Goal: Find specific page/section: Find specific page/section

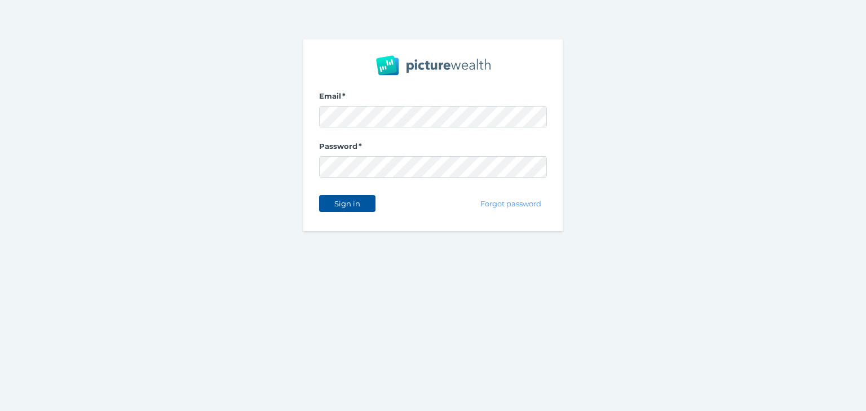
click at [355, 202] on span "Sign in" at bounding box center [347, 203] width 36 height 9
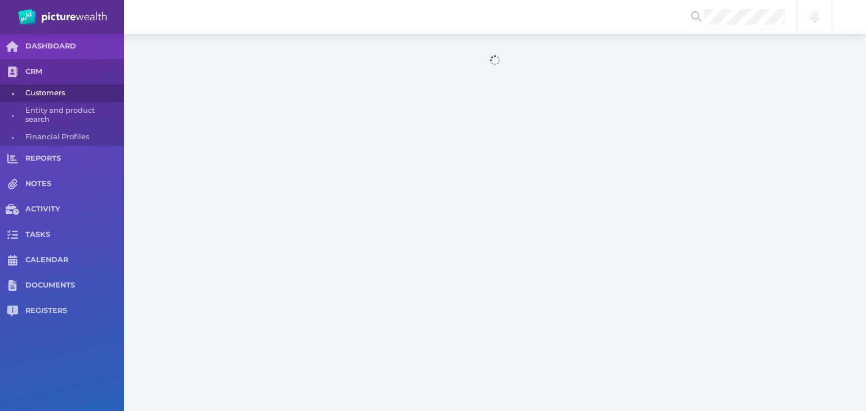
select select "25"
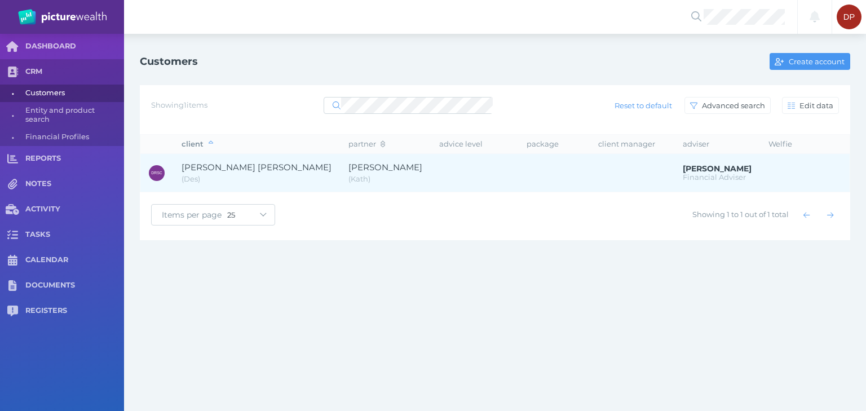
click at [251, 167] on span "[PERSON_NAME] [PERSON_NAME]" at bounding box center [257, 167] width 150 height 11
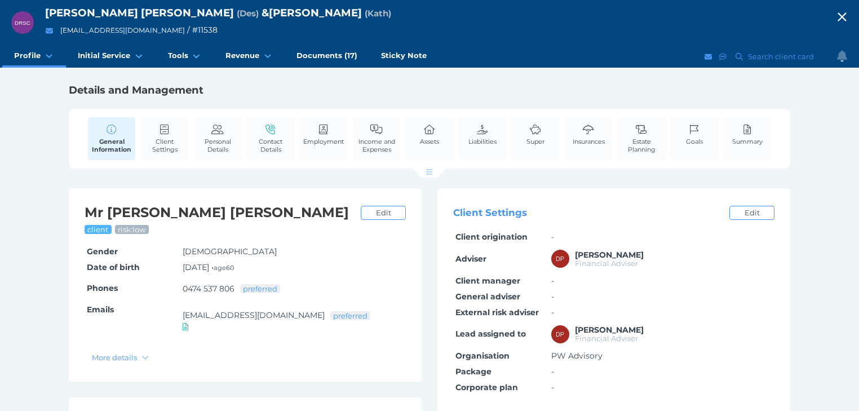
click at [849, 15] on icon "button" at bounding box center [842, 16] width 14 height 17
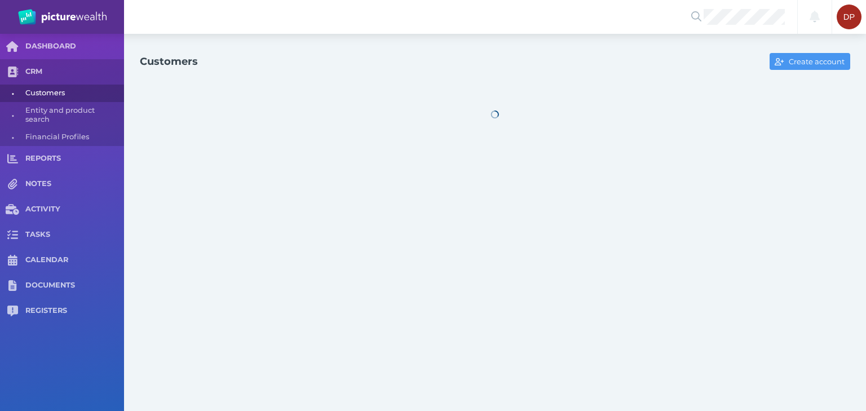
select select "25"
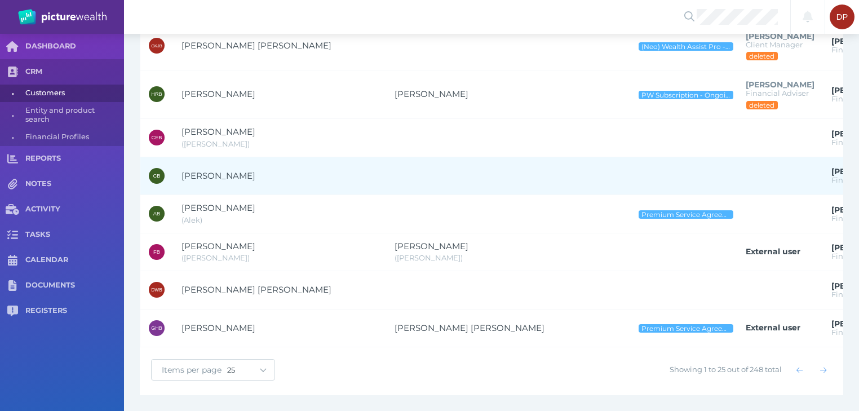
scroll to position [813, 0]
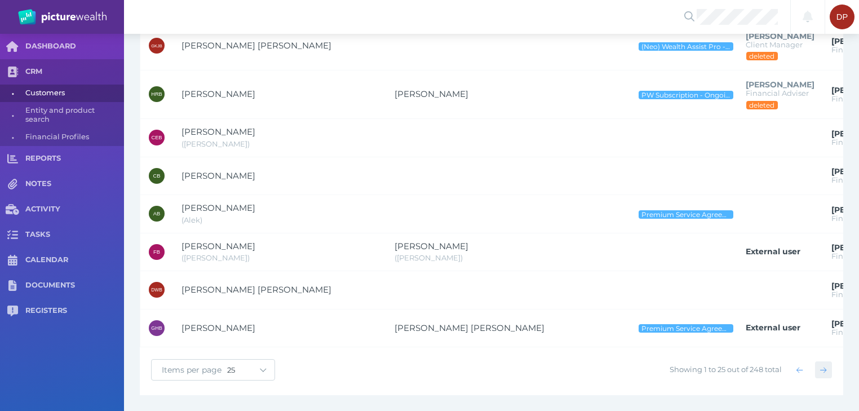
click at [825, 369] on icon "button" at bounding box center [823, 369] width 6 height 7
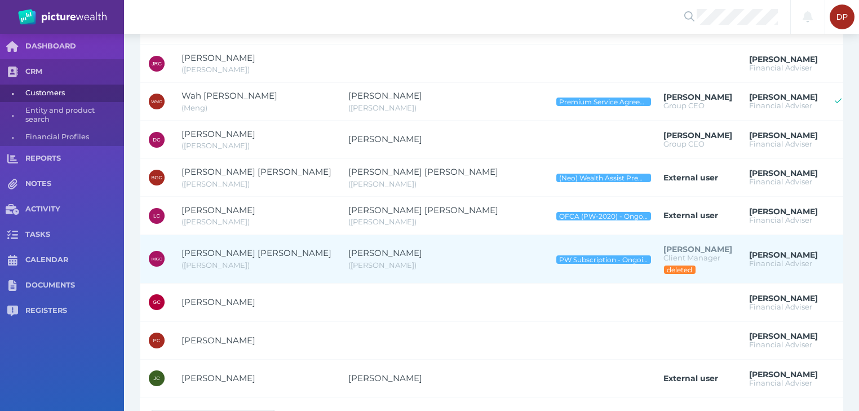
scroll to position [814, 0]
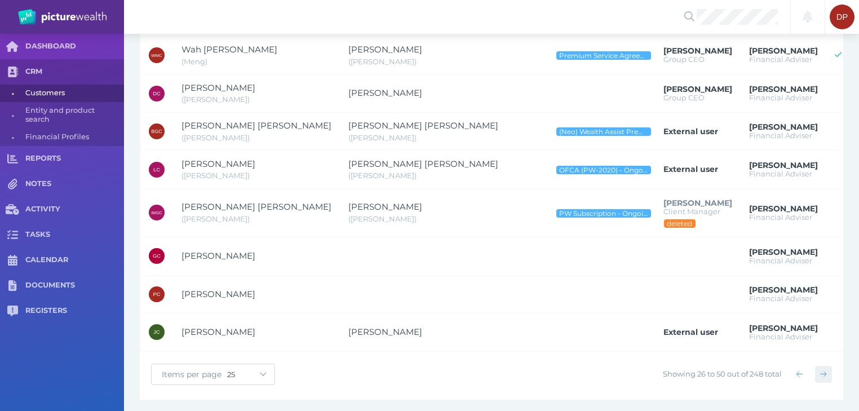
click at [825, 371] on icon "button" at bounding box center [823, 374] width 6 height 6
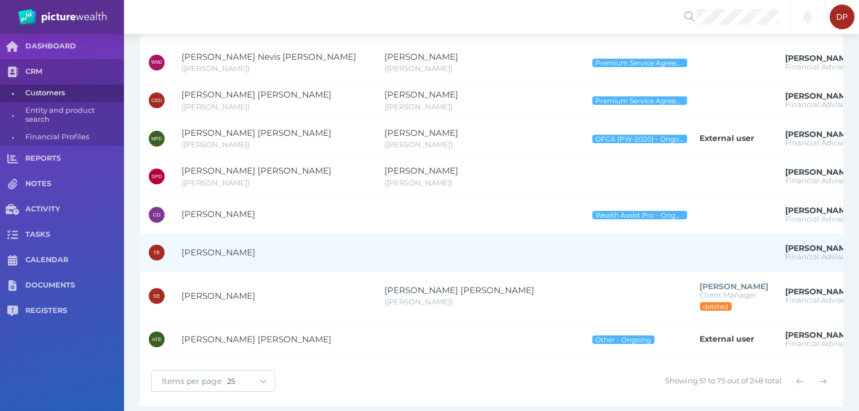
scroll to position [782, 0]
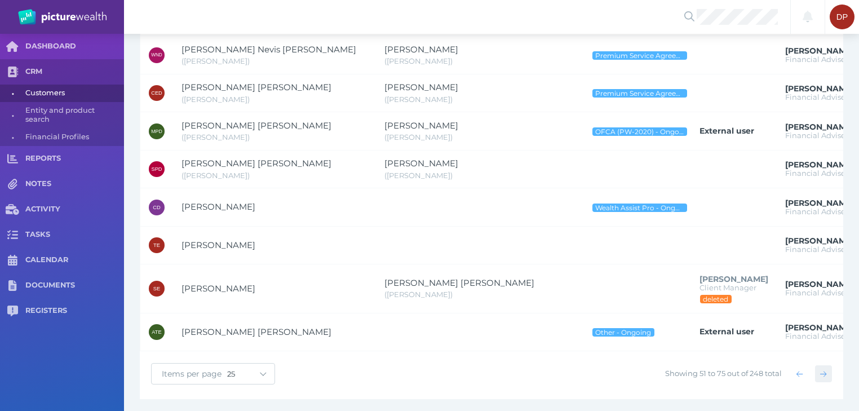
click at [825, 370] on icon "button" at bounding box center [823, 373] width 6 height 7
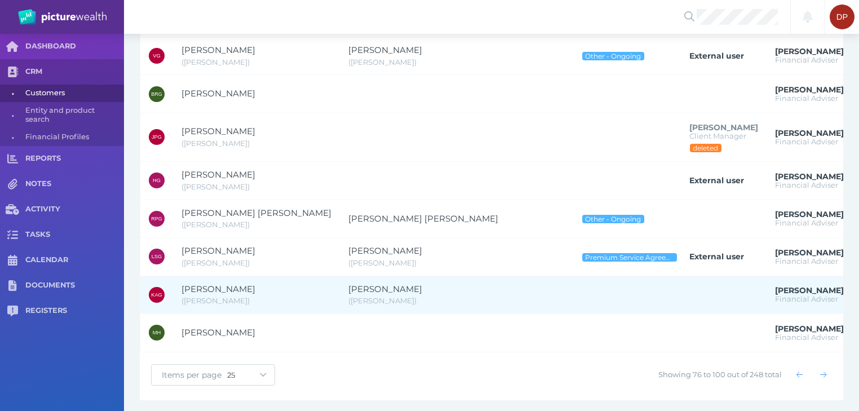
scroll to position [775, 0]
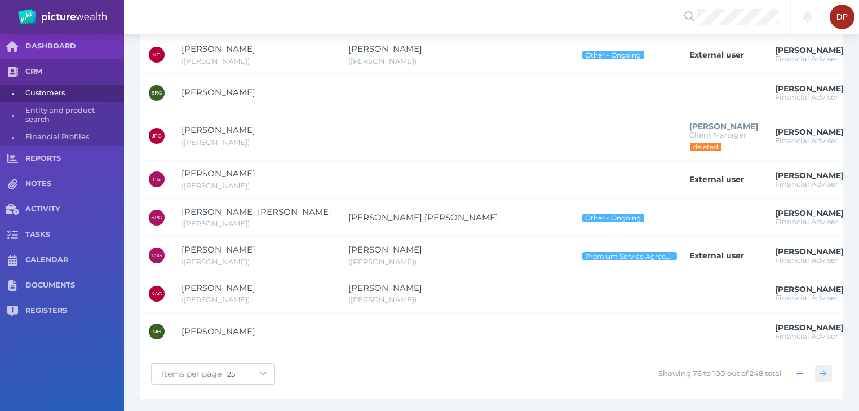
click at [826, 370] on icon "button" at bounding box center [823, 373] width 6 height 7
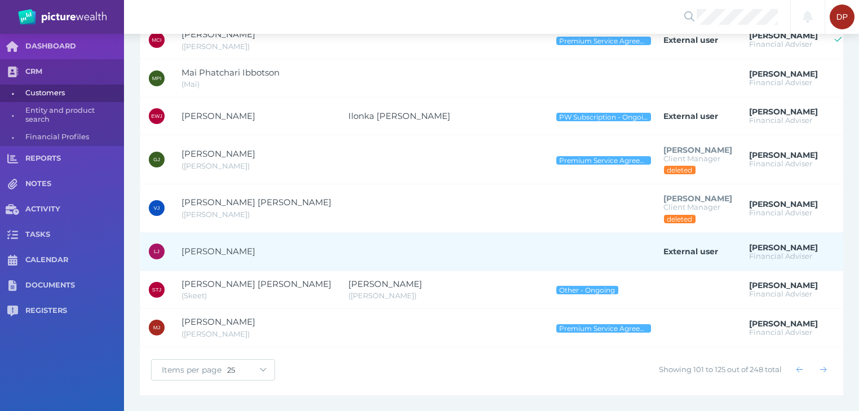
scroll to position [821, 0]
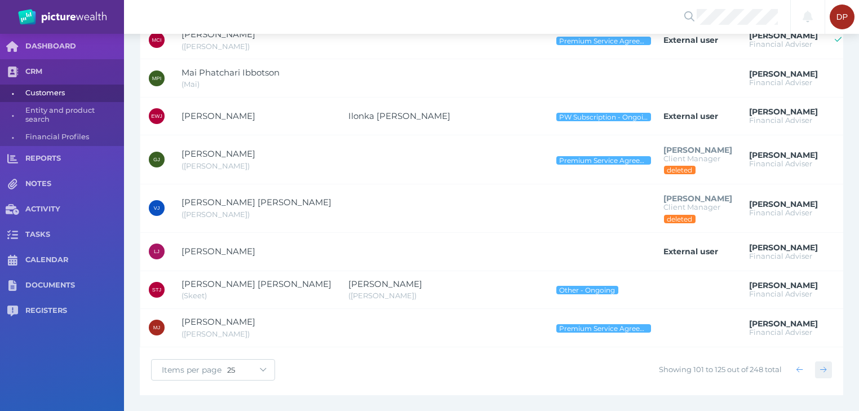
click at [825, 368] on icon "button" at bounding box center [823, 369] width 6 height 7
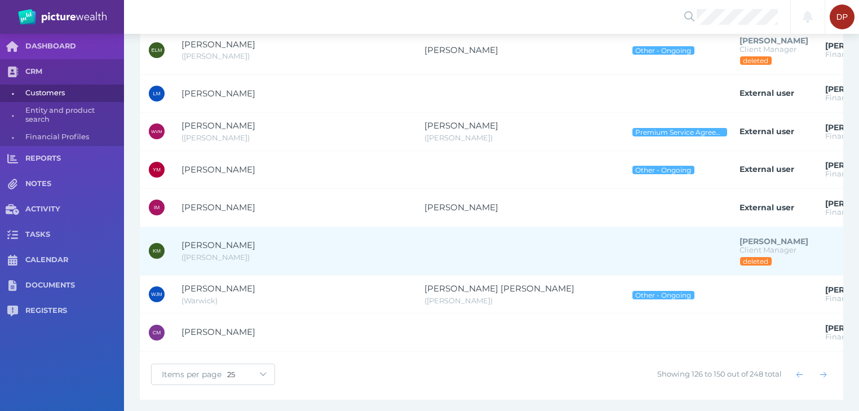
scroll to position [793, 0]
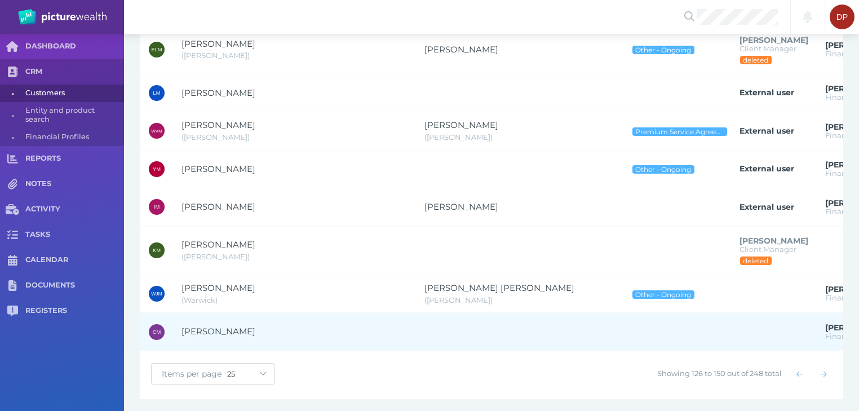
drag, startPoint x: 825, startPoint y: 368, endPoint x: 725, endPoint y: 342, distance: 102.5
click at [825, 371] on icon "button" at bounding box center [823, 374] width 6 height 6
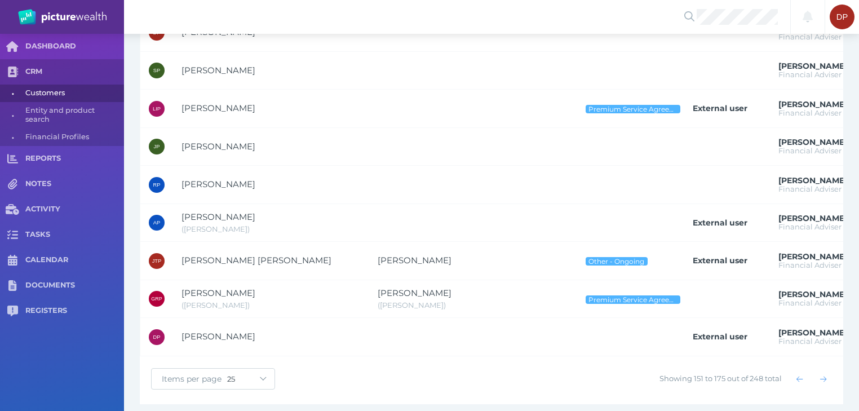
scroll to position [800, 0]
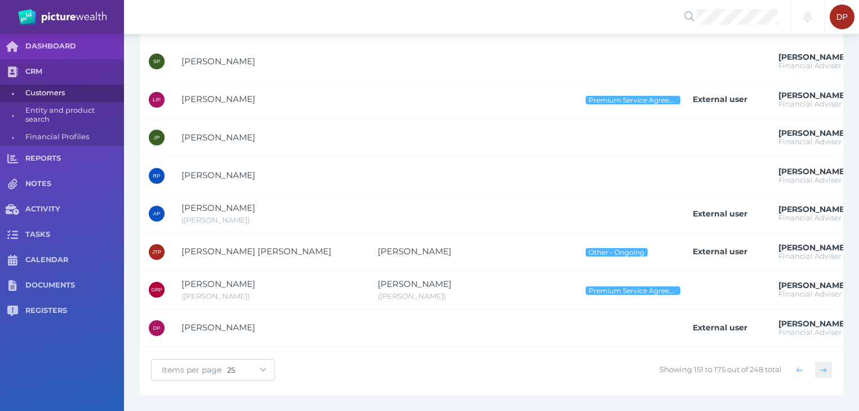
click at [826, 368] on icon "button" at bounding box center [823, 369] width 6 height 7
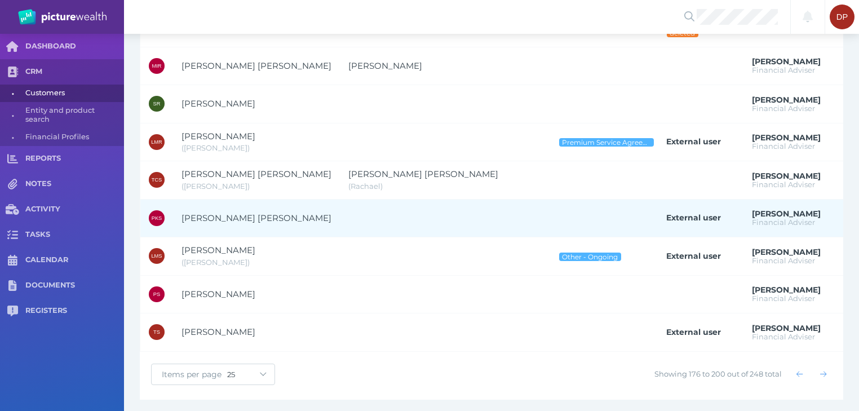
scroll to position [814, 0]
click at [209, 213] on span "[PERSON_NAME] [PERSON_NAME]" at bounding box center [257, 218] width 150 height 11
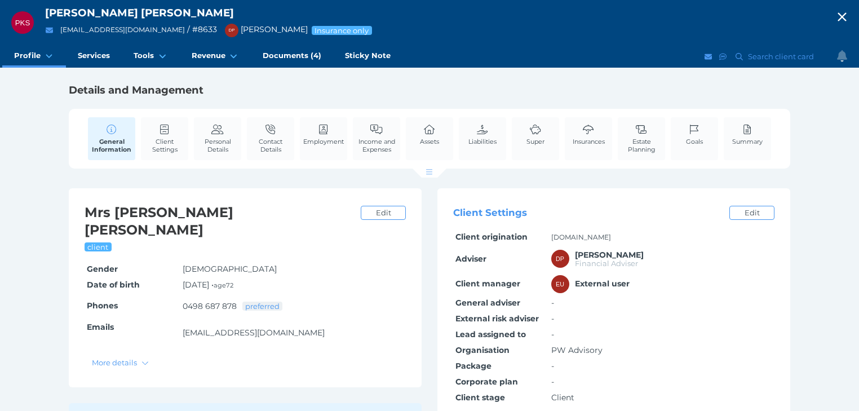
click at [849, 12] on icon "button" at bounding box center [842, 16] width 14 height 17
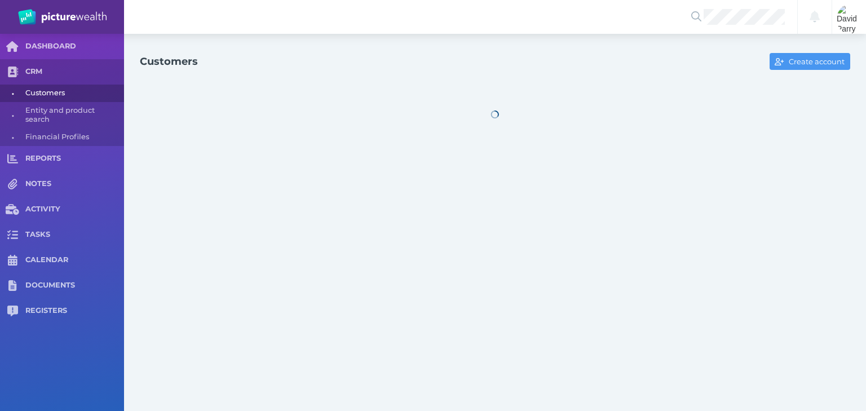
select select "25"
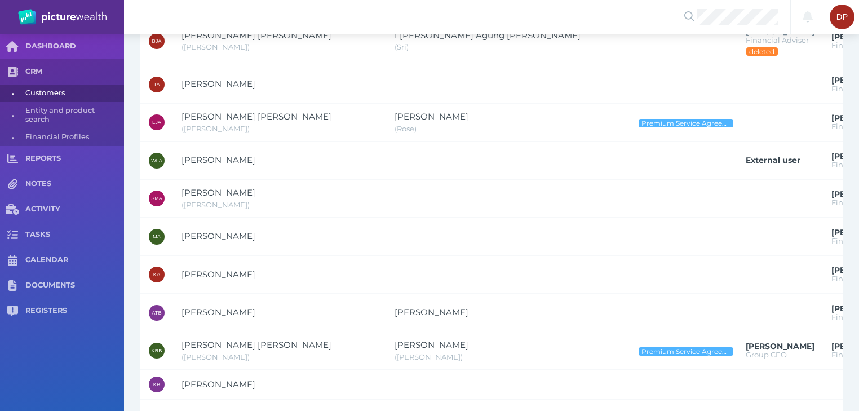
scroll to position [813, 0]
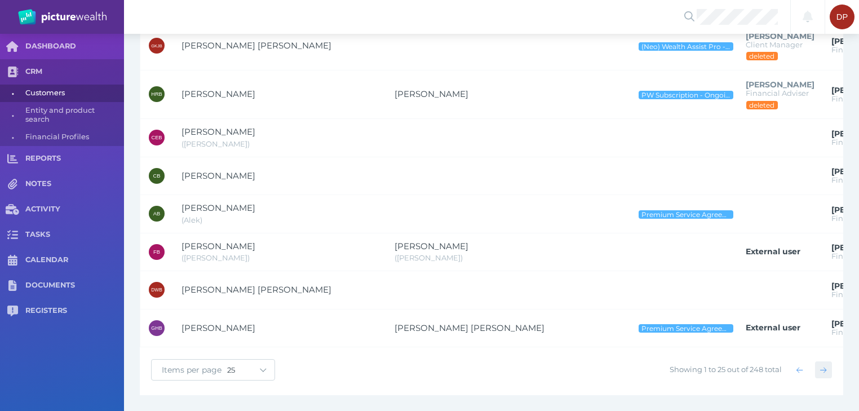
click at [826, 368] on icon "button" at bounding box center [823, 369] width 6 height 7
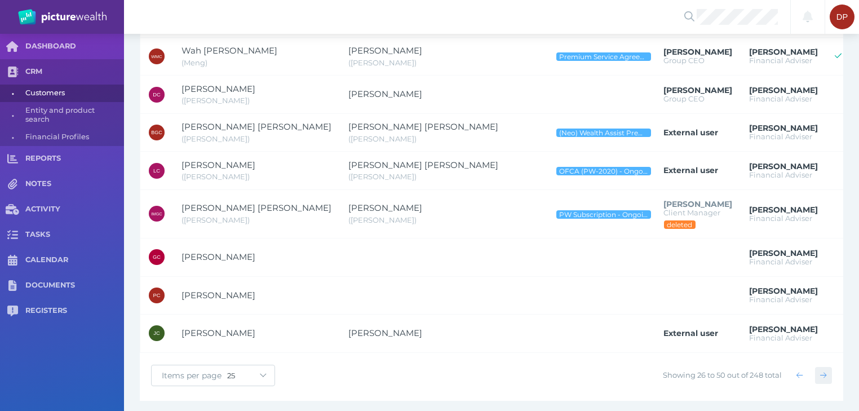
click at [826, 371] on icon "button" at bounding box center [823, 374] width 6 height 7
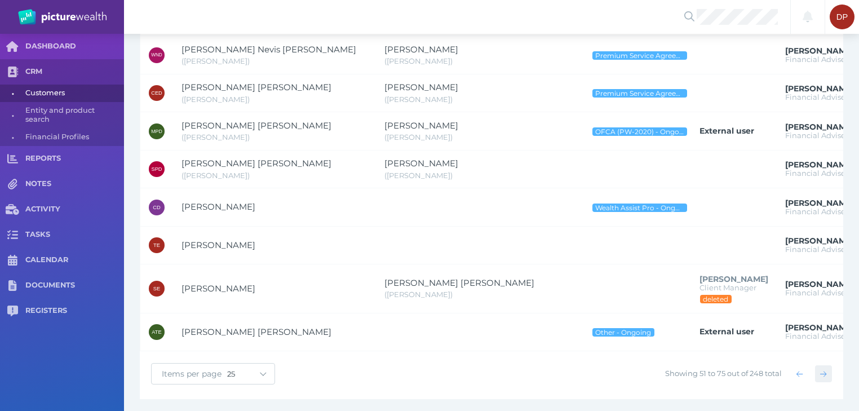
click at [826, 370] on icon "button" at bounding box center [823, 373] width 6 height 7
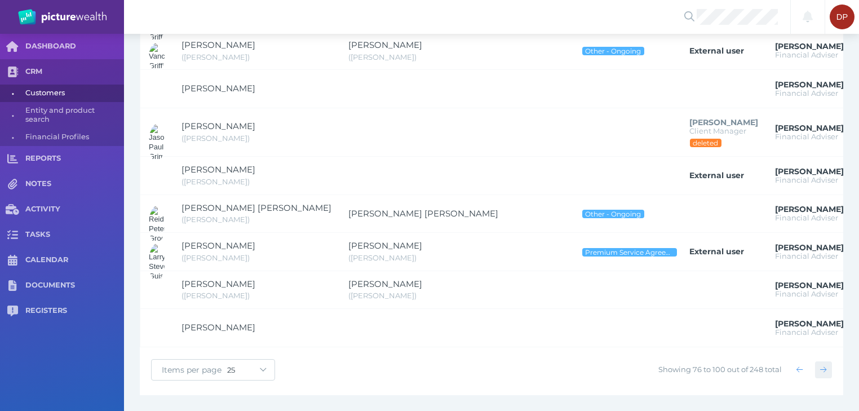
scroll to position [775, 0]
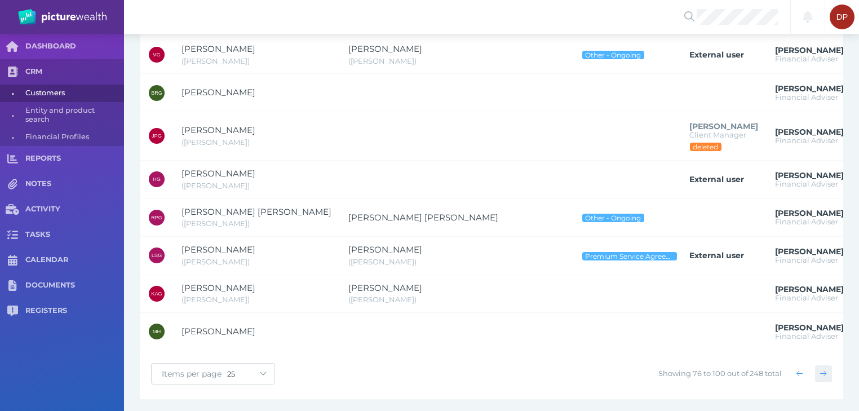
click at [826, 370] on icon "button" at bounding box center [823, 373] width 6 height 7
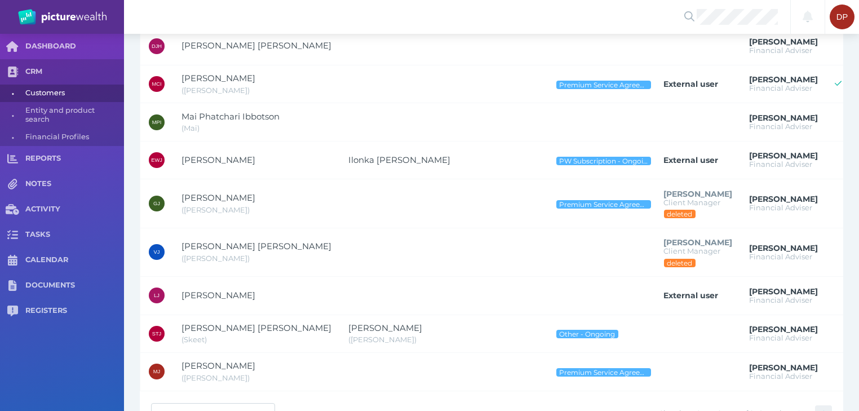
click at [826, 368] on td at bounding box center [846, 372] width 41 height 38
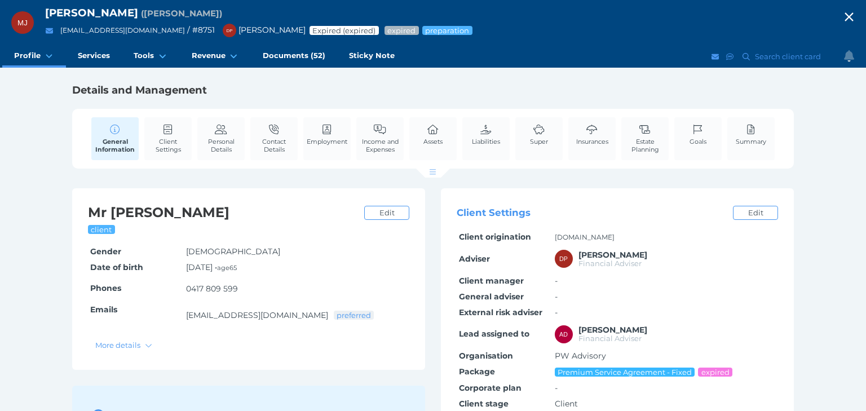
select select "25"
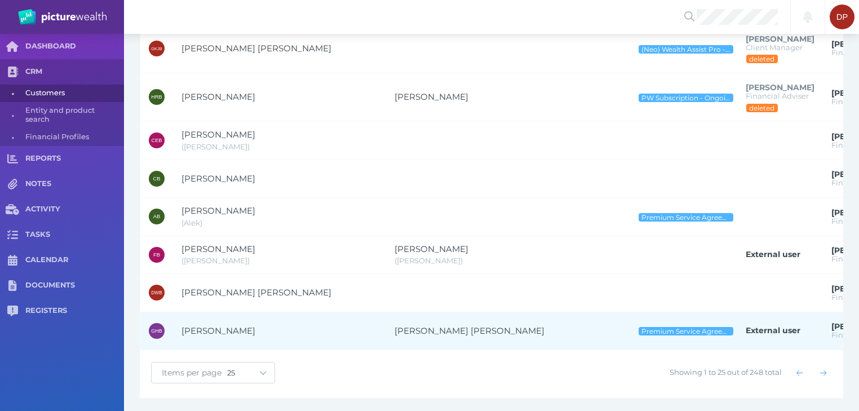
scroll to position [813, 0]
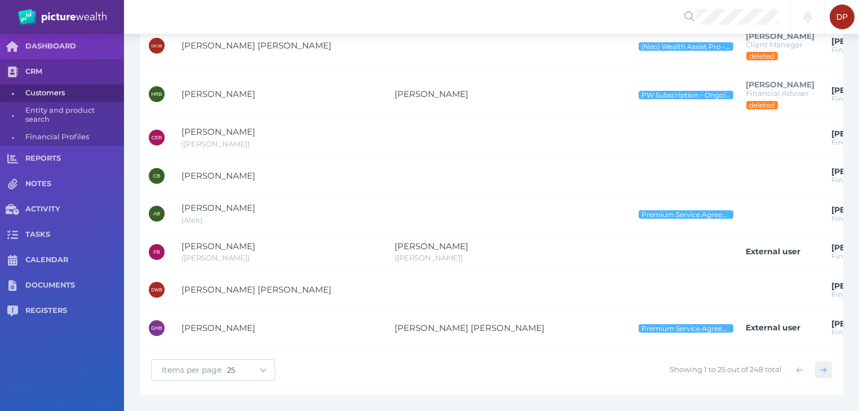
click at [823, 368] on icon "button" at bounding box center [823, 369] width 6 height 7
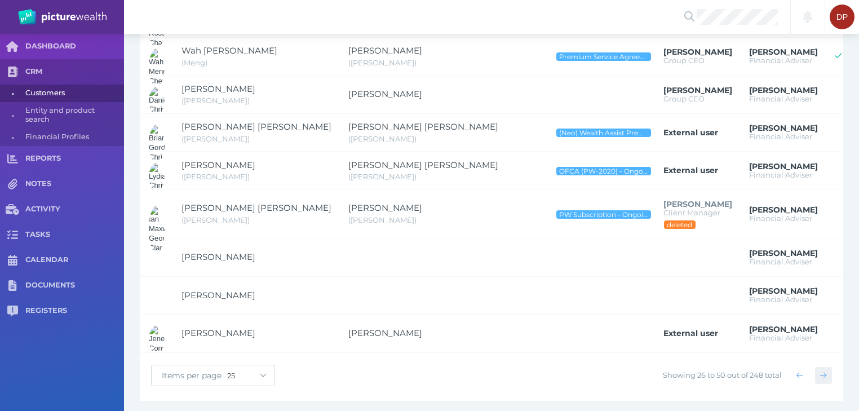
click at [823, 371] on icon "button" at bounding box center [823, 374] width 6 height 7
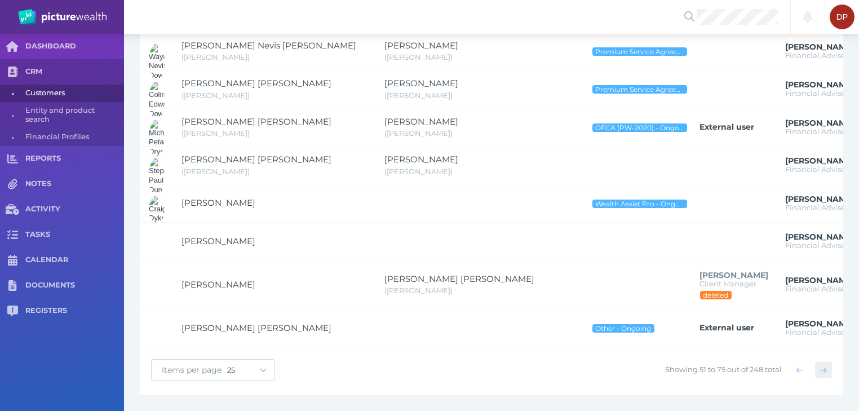
scroll to position [782, 0]
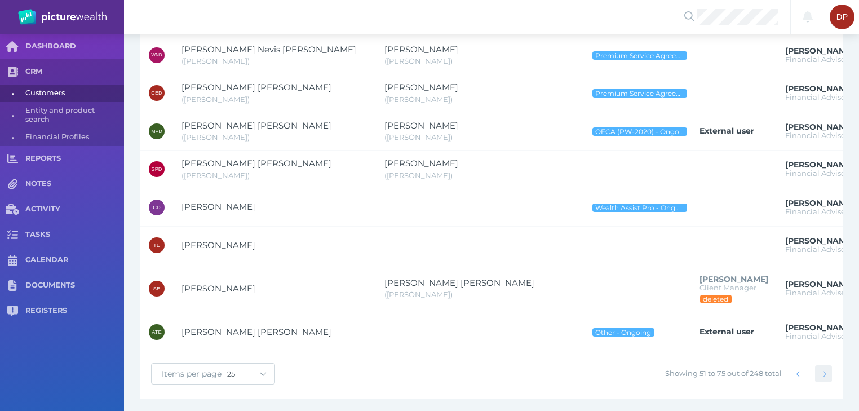
click at [823, 370] on icon "button" at bounding box center [823, 373] width 6 height 7
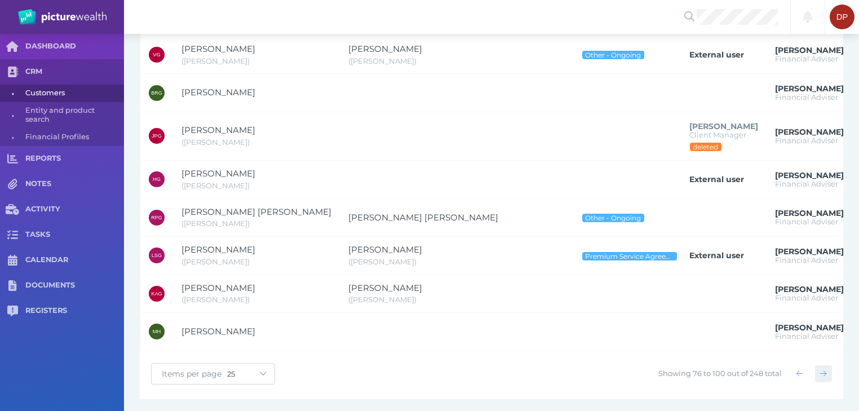
click at [822, 370] on icon "button" at bounding box center [823, 373] width 6 height 7
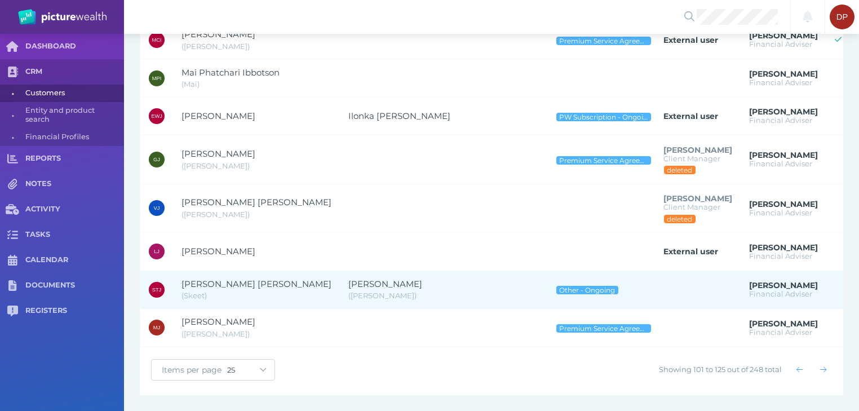
scroll to position [821, 0]
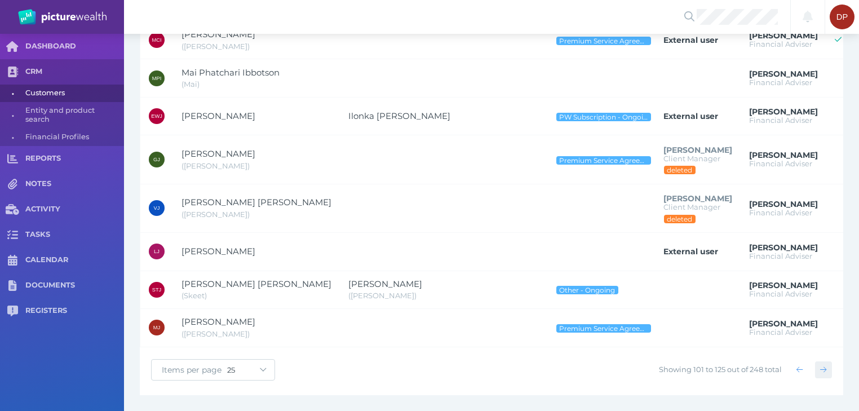
click at [825, 369] on icon "button" at bounding box center [823, 370] width 6 height 6
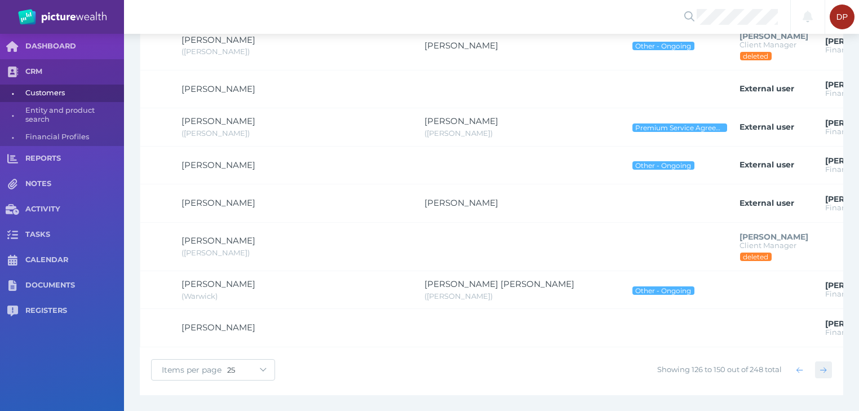
scroll to position [793, 0]
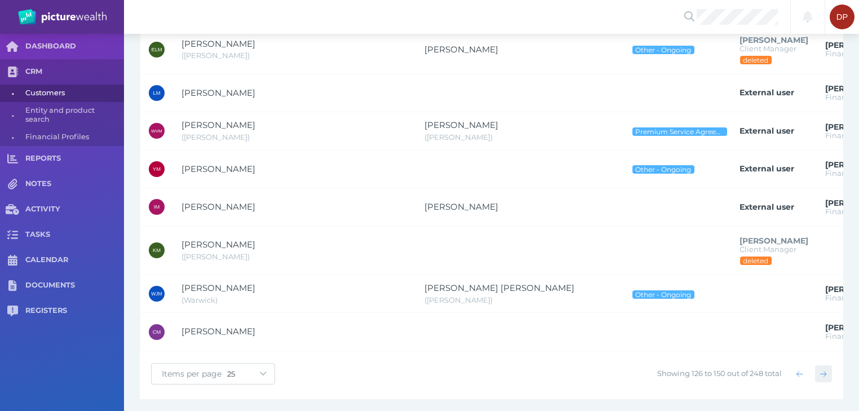
click at [825, 371] on icon "button" at bounding box center [823, 374] width 6 height 6
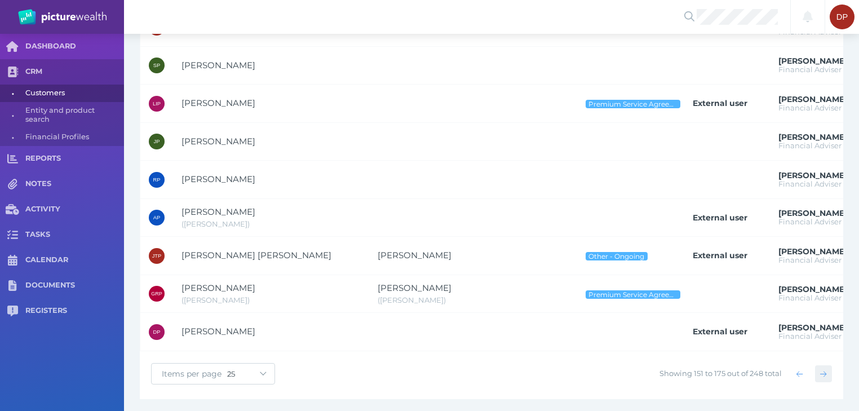
click at [826, 375] on icon "button" at bounding box center [823, 373] width 6 height 7
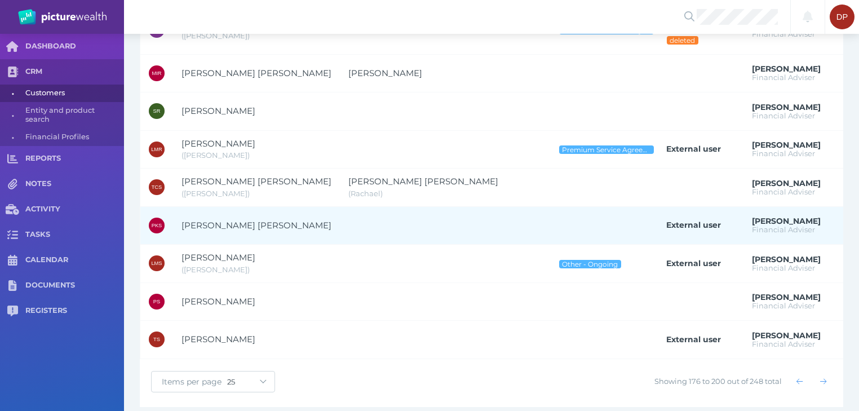
scroll to position [814, 0]
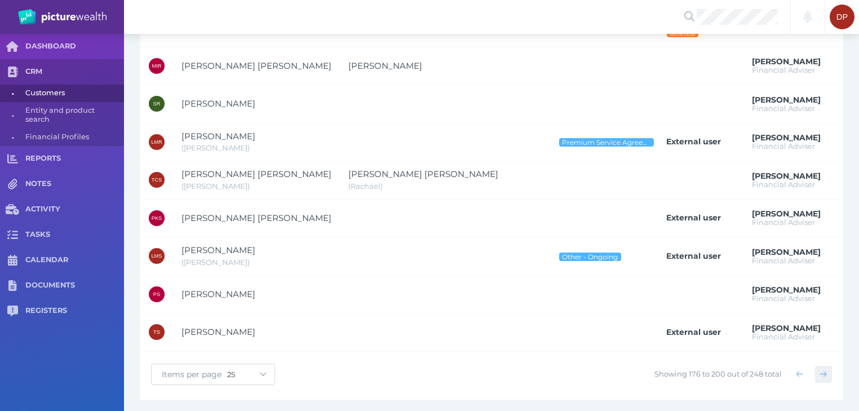
click at [822, 370] on icon "button" at bounding box center [823, 373] width 6 height 7
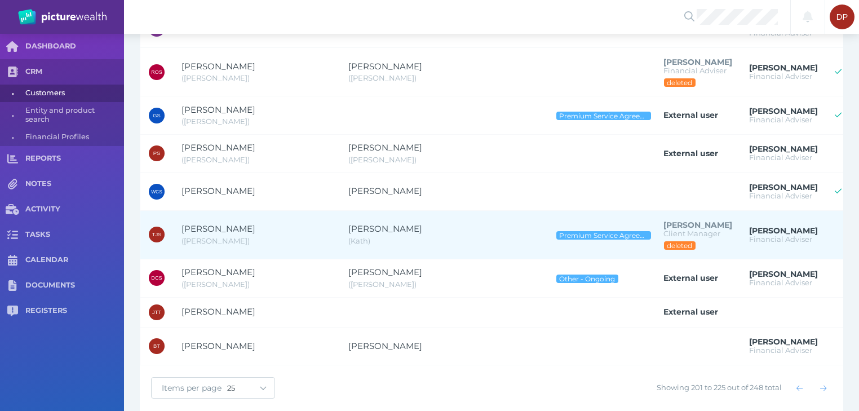
scroll to position [806, 0]
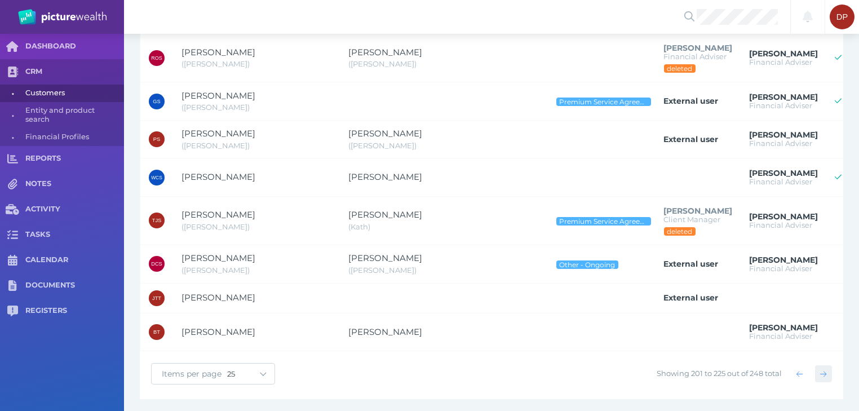
click at [823, 370] on icon "button" at bounding box center [823, 373] width 6 height 7
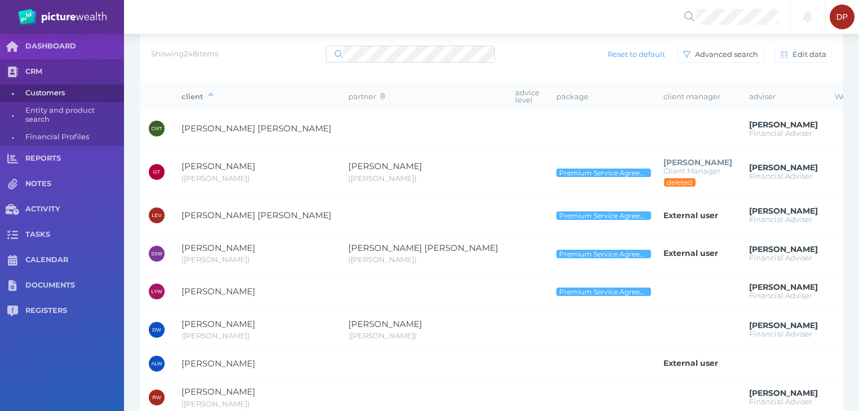
scroll to position [0, 0]
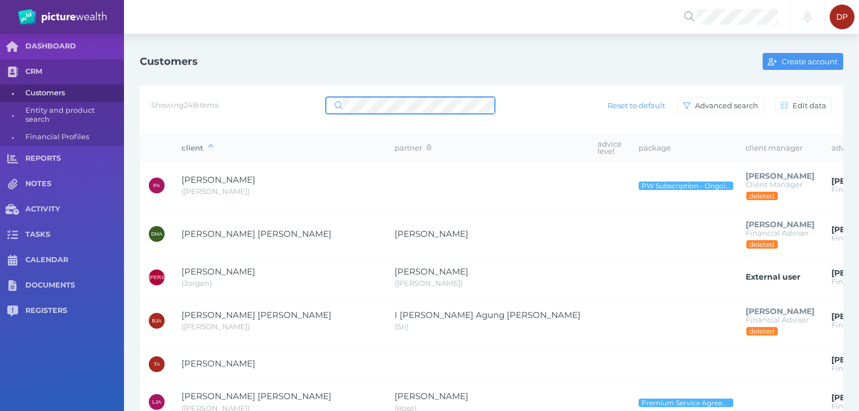
click at [279, 101] on div "Showing 248 items Reset to default Advanced search Edit data" at bounding box center [491, 106] width 681 height 24
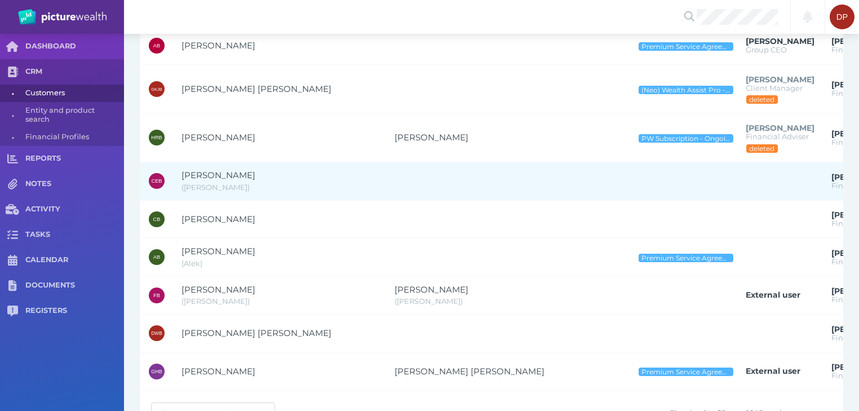
scroll to position [813, 0]
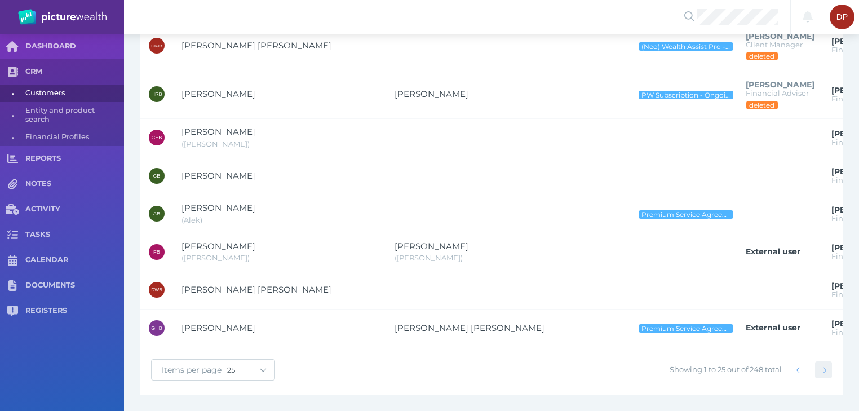
click at [825, 366] on icon "button" at bounding box center [823, 369] width 6 height 7
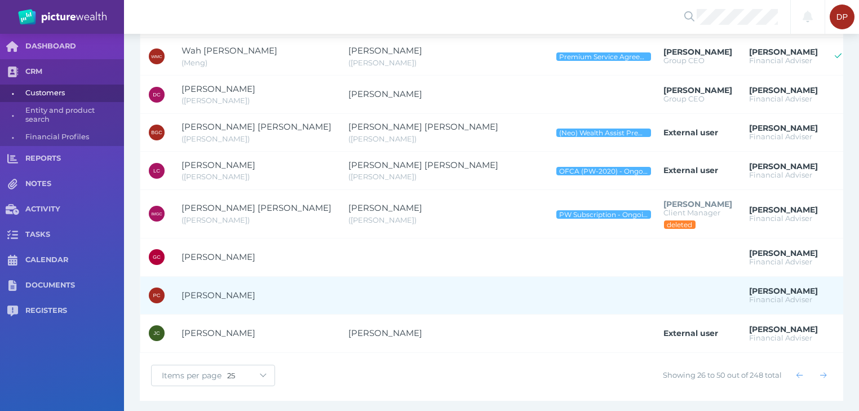
scroll to position [814, 0]
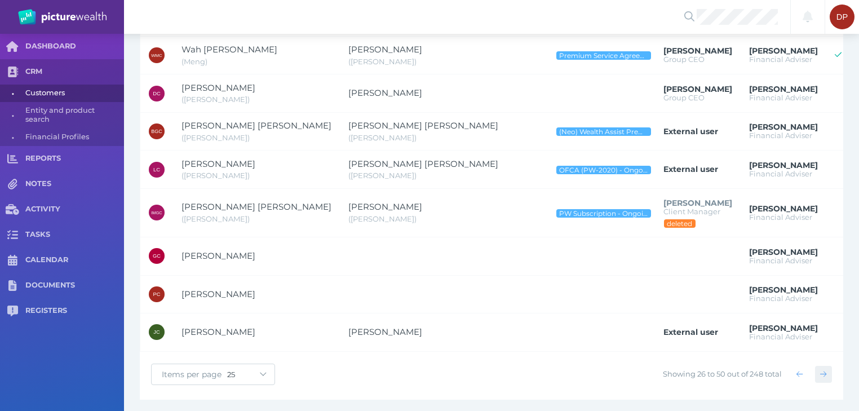
click at [821, 370] on icon "button" at bounding box center [823, 373] width 6 height 7
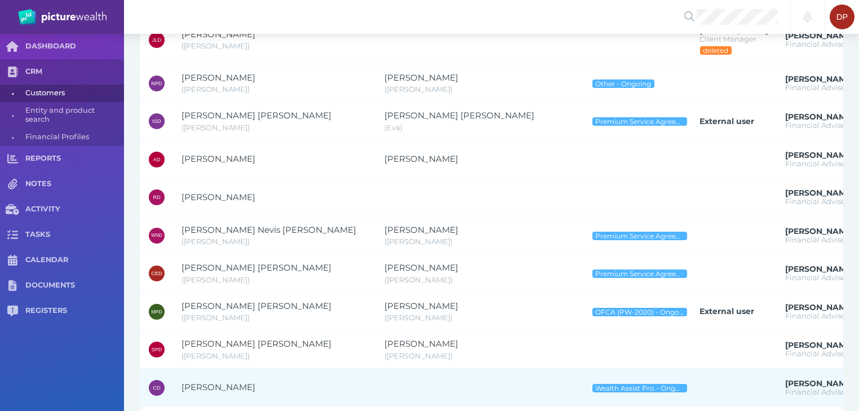
scroll to position [782, 0]
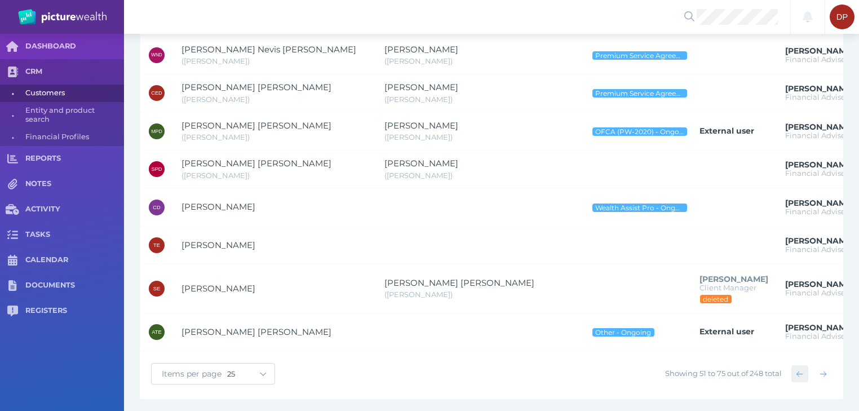
click at [802, 370] on icon "button" at bounding box center [799, 373] width 6 height 7
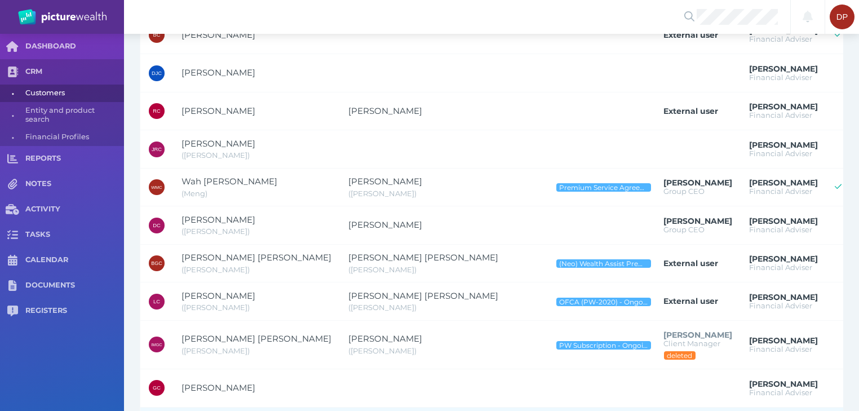
scroll to position [814, 0]
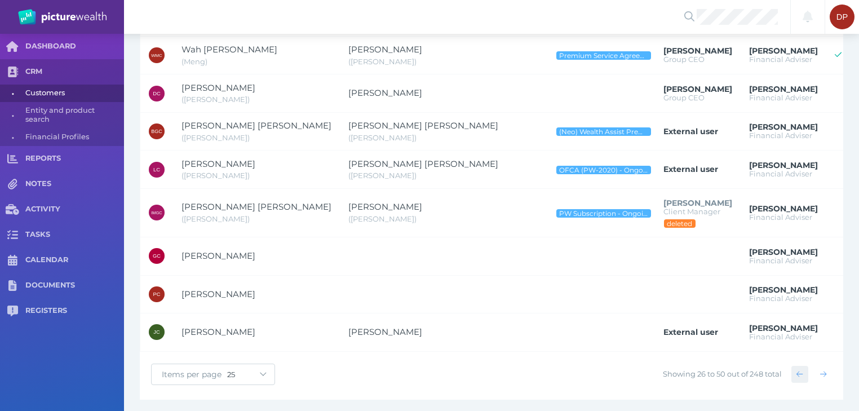
click at [798, 370] on icon "button" at bounding box center [799, 373] width 6 height 7
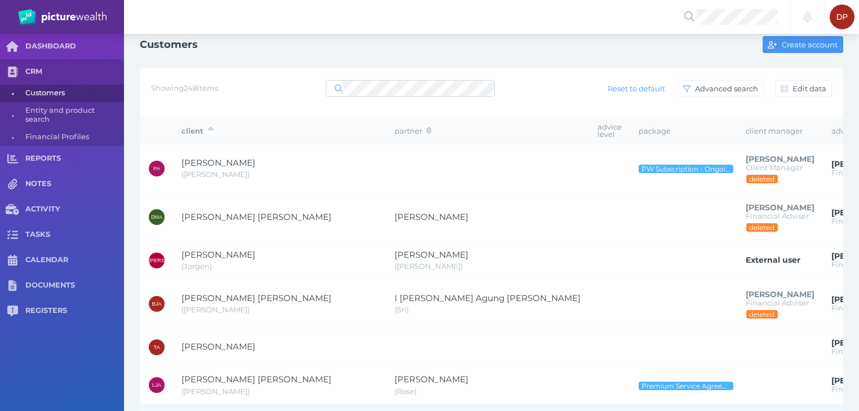
scroll to position [0, 0]
